Goal: Browse casually: Explore the website without a specific task or goal

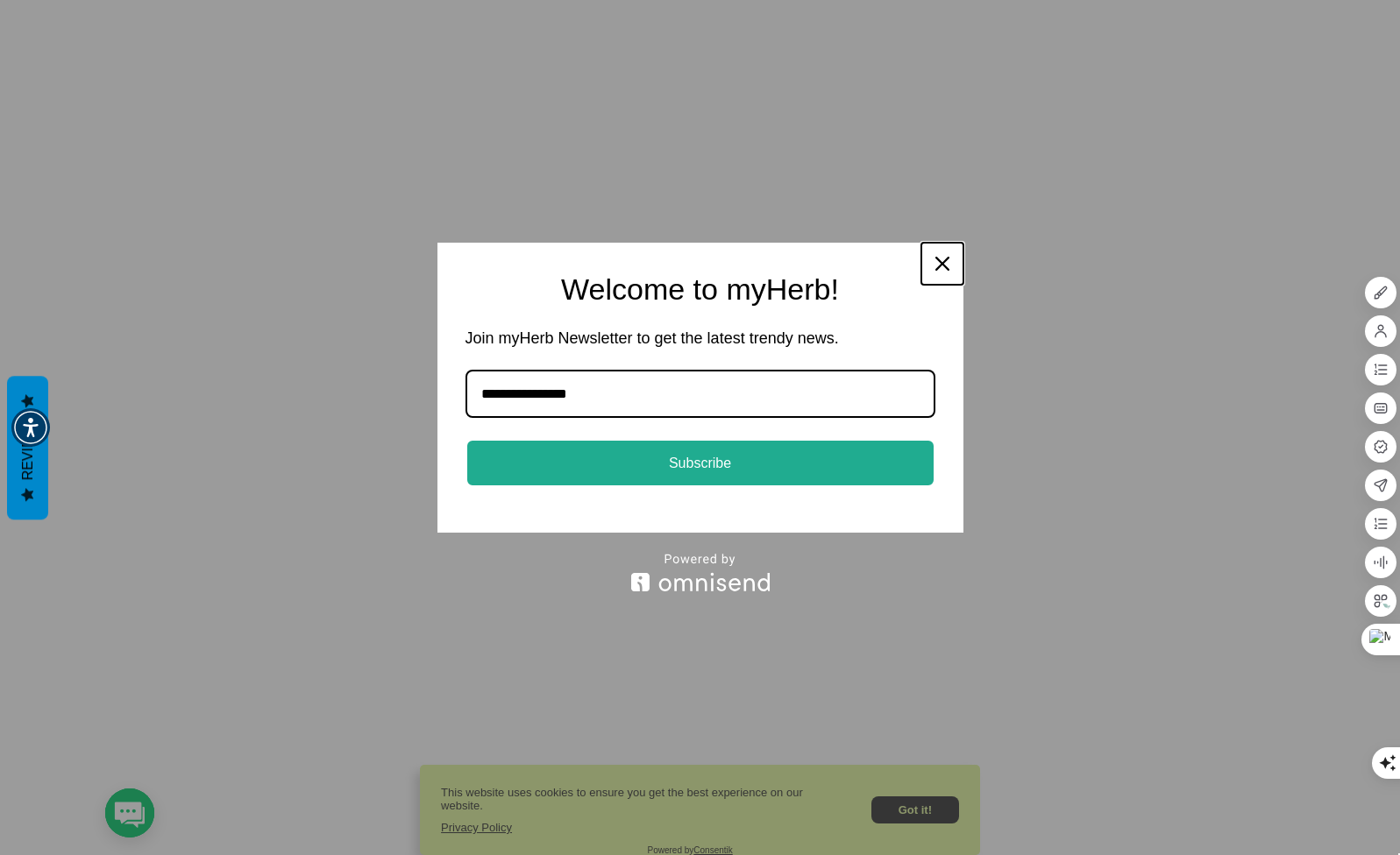
click at [927, 260] on button "Close" at bounding box center [942, 263] width 42 height 42
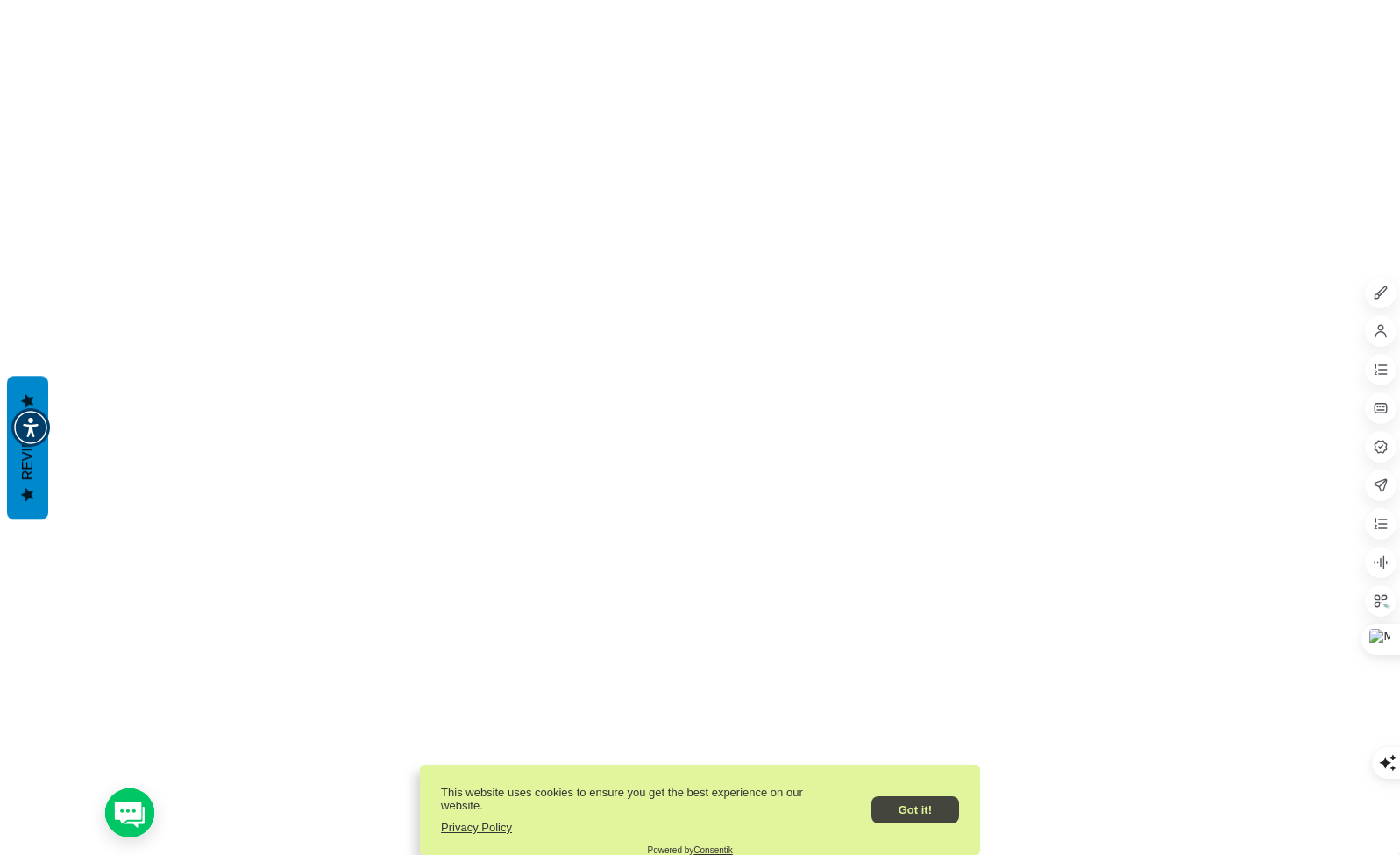
click at [912, 799] on button "Got it!" at bounding box center [914, 810] width 88 height 27
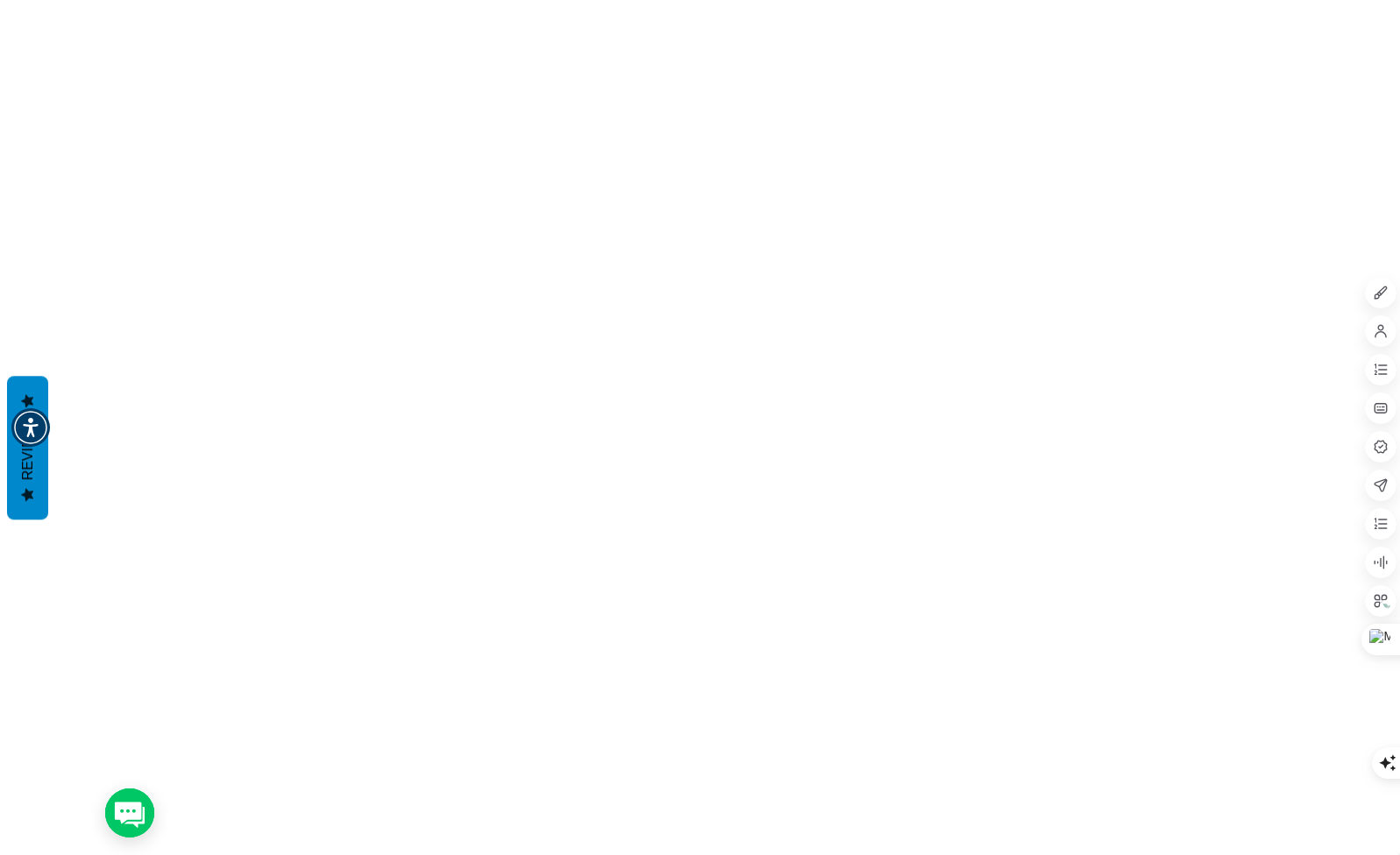
scroll to position [1490, 0]
click at [1324, 626] on icon at bounding box center [1324, 625] width 14 height 14
click at [1328, 654] on div "Hide until next visit" at bounding box center [1316, 663] width 136 height 32
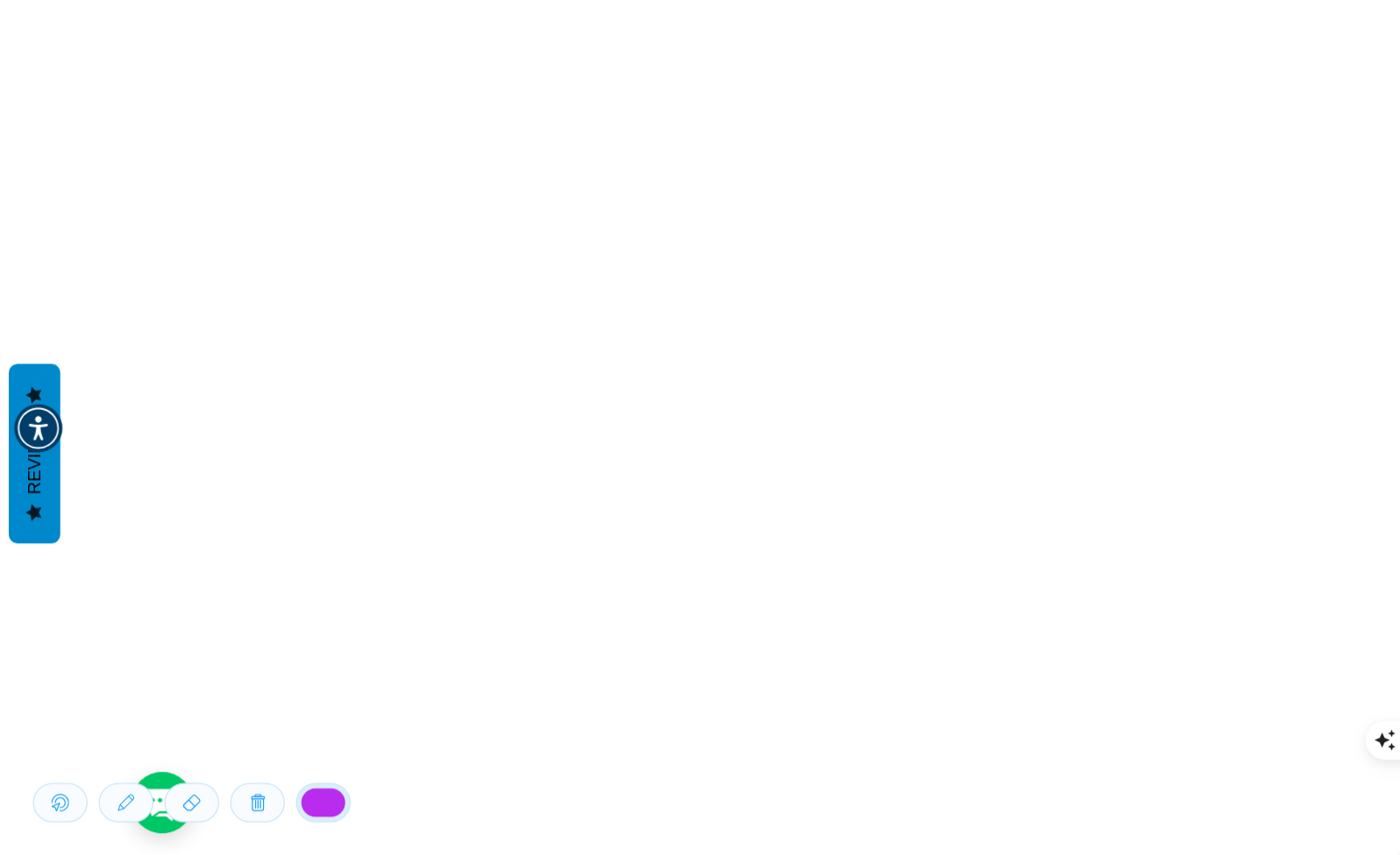
scroll to position [281, 0]
click at [258, 643] on div at bounding box center [259, 642] width 35 height 23
click at [258, 643] on input "*******" at bounding box center [259, 642] width 35 height 30
click at [43, 645] on icon at bounding box center [44, 646] width 7 height 7
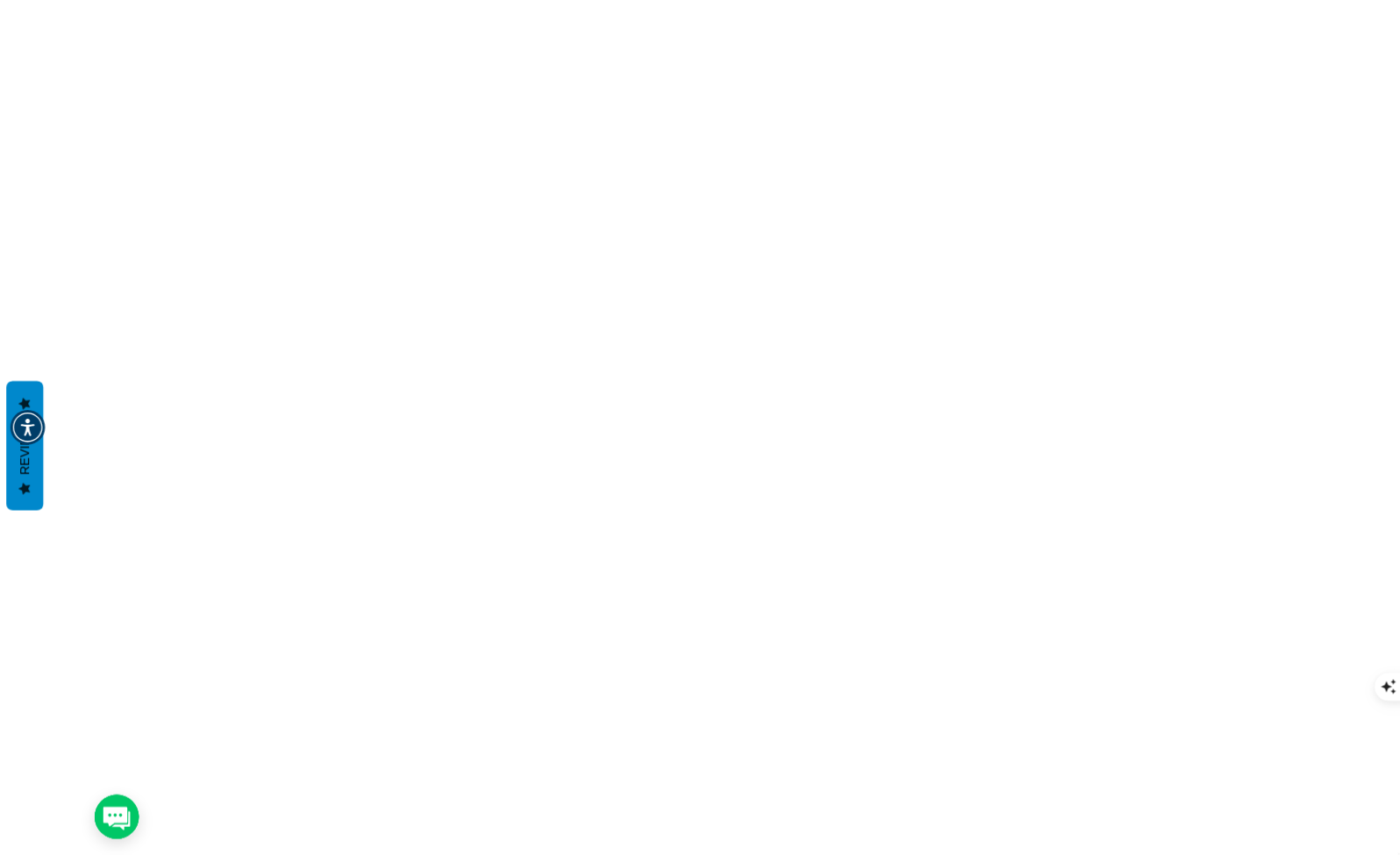
scroll to position [487, 0]
